Goal: Complete application form

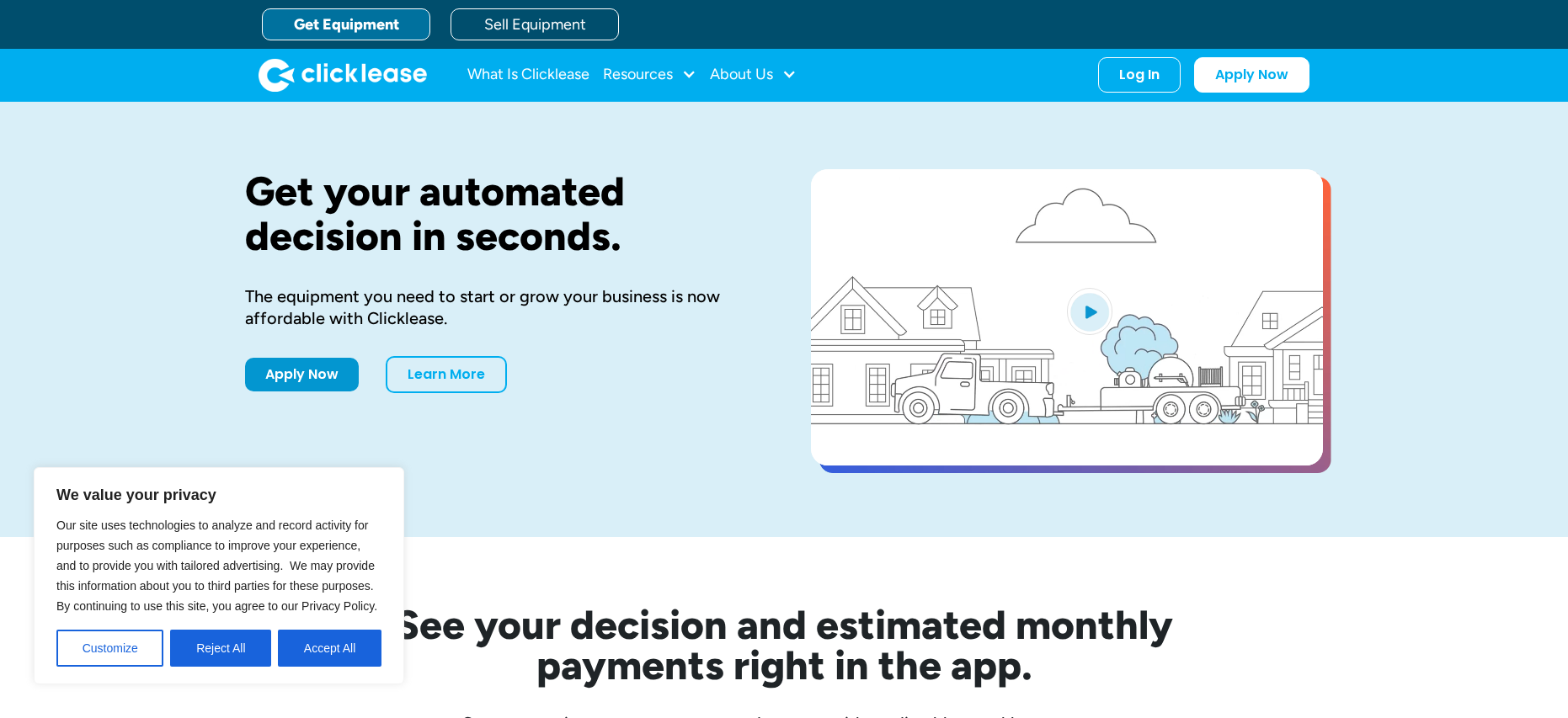
click at [331, 654] on button "Accept All" at bounding box center [330, 648] width 104 height 37
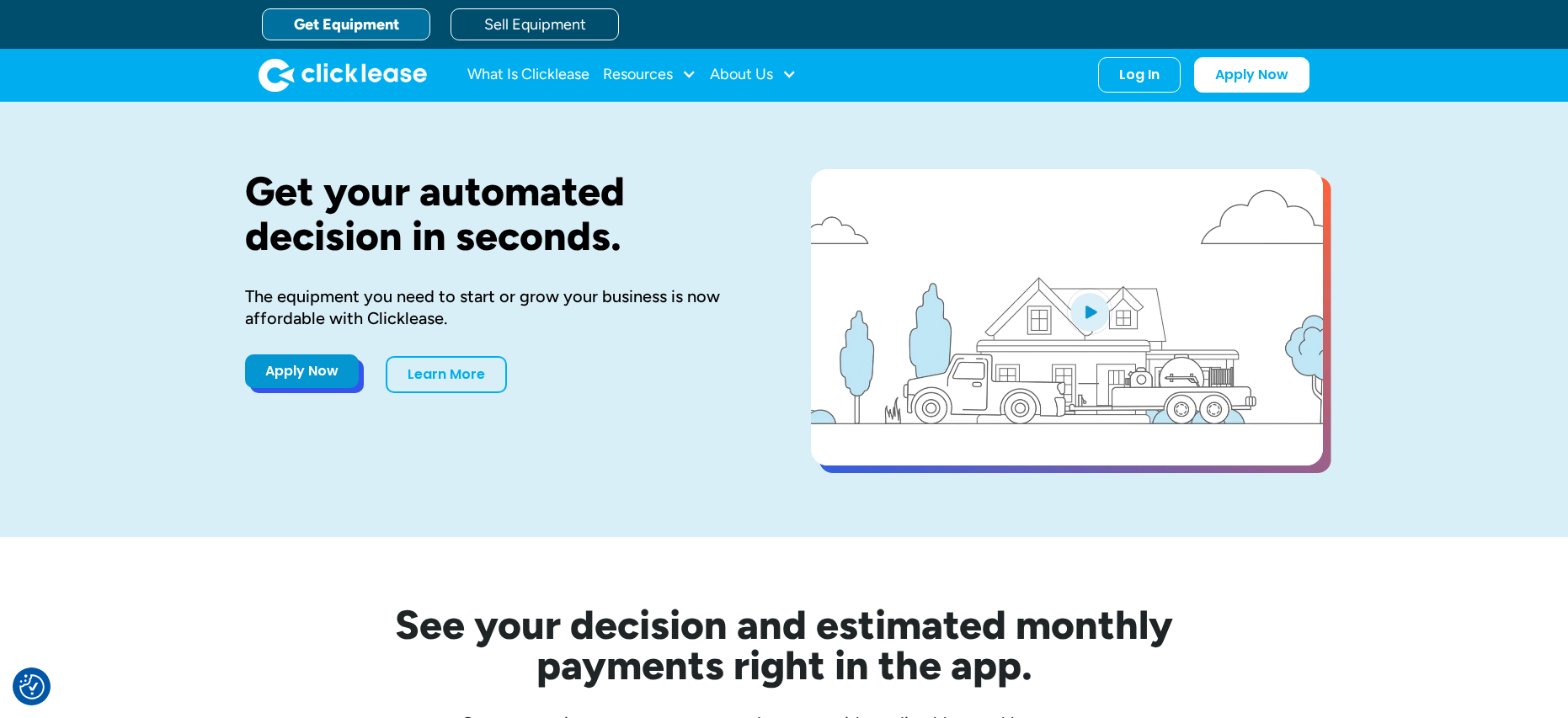
click at [303, 375] on link "Apply Now" at bounding box center [302, 371] width 114 height 33
